Goal: Register for event/course

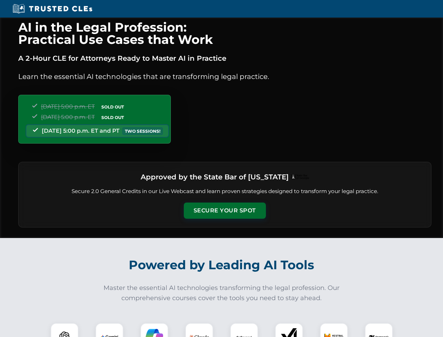
click at [225, 211] on button "Secure Your Spot" at bounding box center [225, 210] width 82 height 16
click at [65, 330] on img at bounding box center [64, 337] width 20 height 20
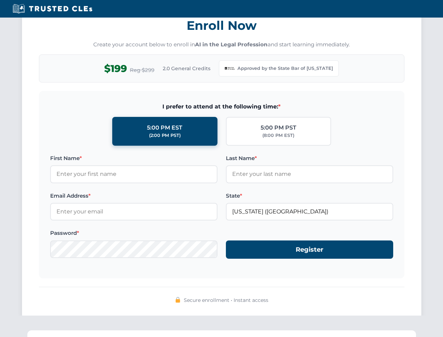
scroll to position [684, 0]
